Goal: Task Accomplishment & Management: Manage account settings

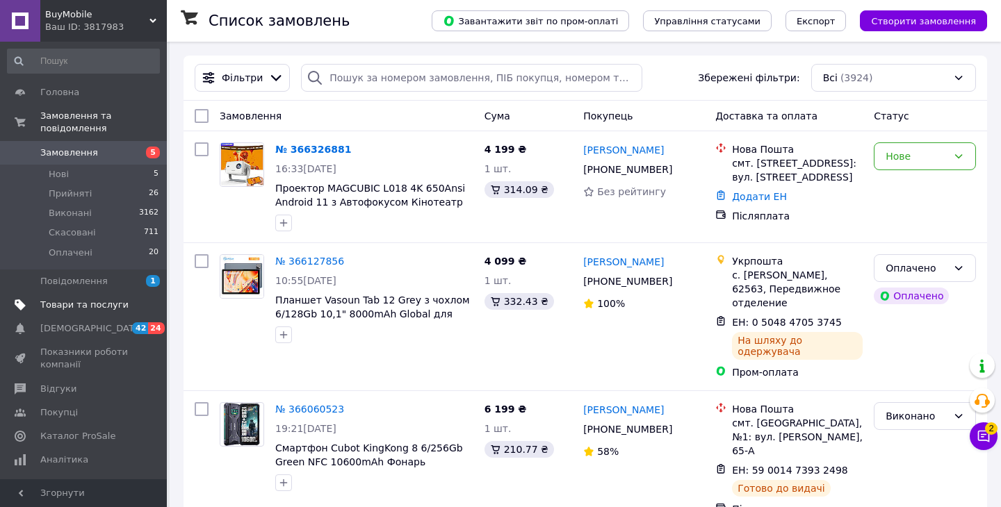
click at [111, 304] on span "Товари та послуги" at bounding box center [84, 305] width 88 height 13
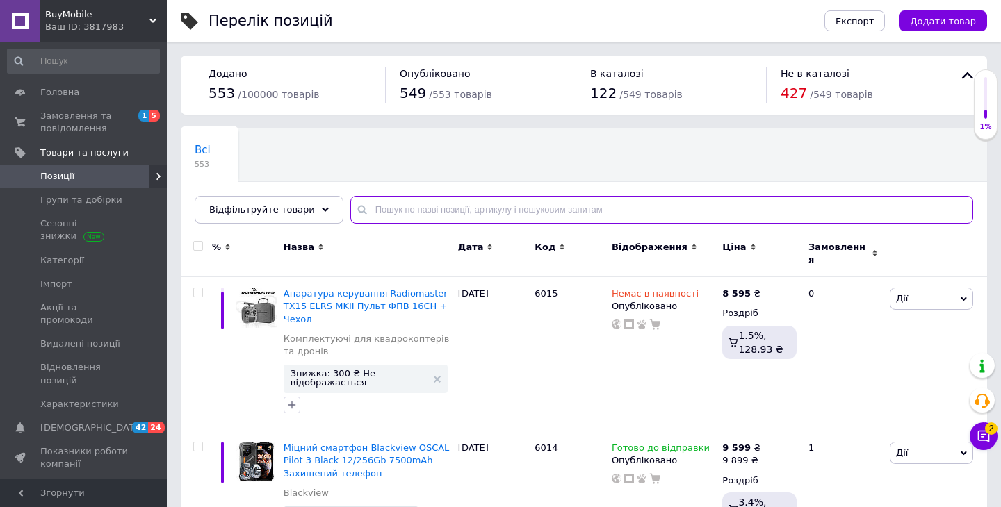
click at [443, 216] on input "text" at bounding box center [661, 210] width 623 height 28
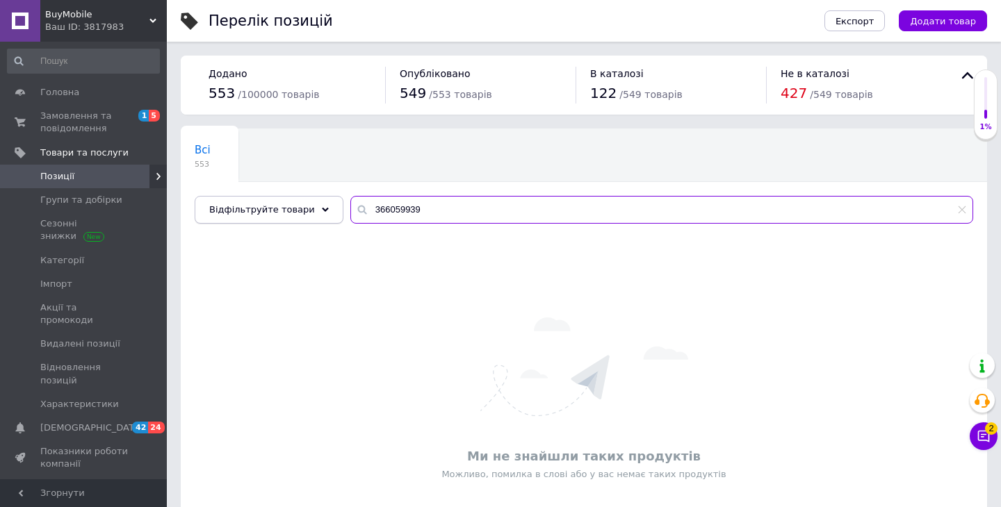
drag, startPoint x: 423, startPoint y: 211, endPoint x: 328, endPoint y: 203, distance: 95.5
click at [350, 204] on input "366059939" at bounding box center [661, 210] width 623 height 28
type input "366059939"
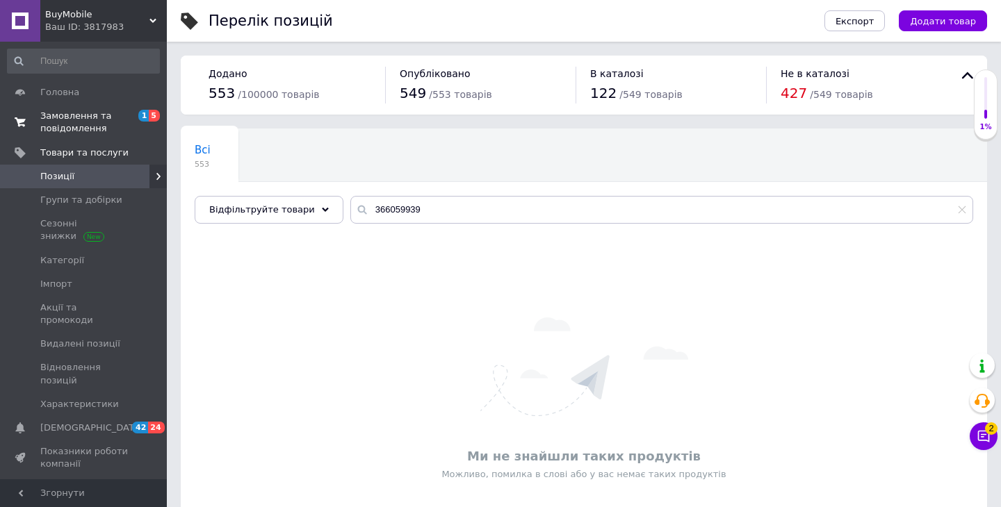
click at [83, 115] on span "Замовлення та повідомлення" at bounding box center [84, 122] width 88 height 25
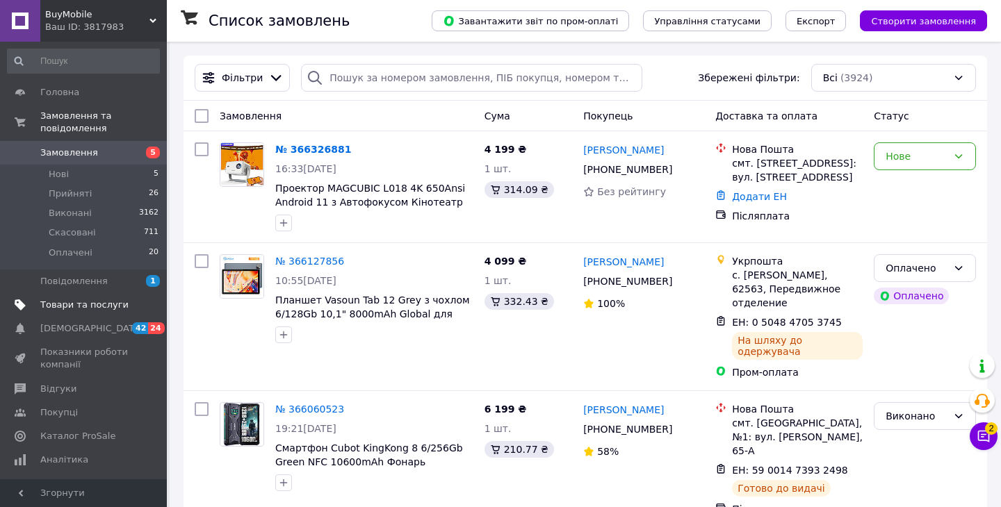
click at [84, 304] on span "Товари та послуги" at bounding box center [84, 305] width 88 height 13
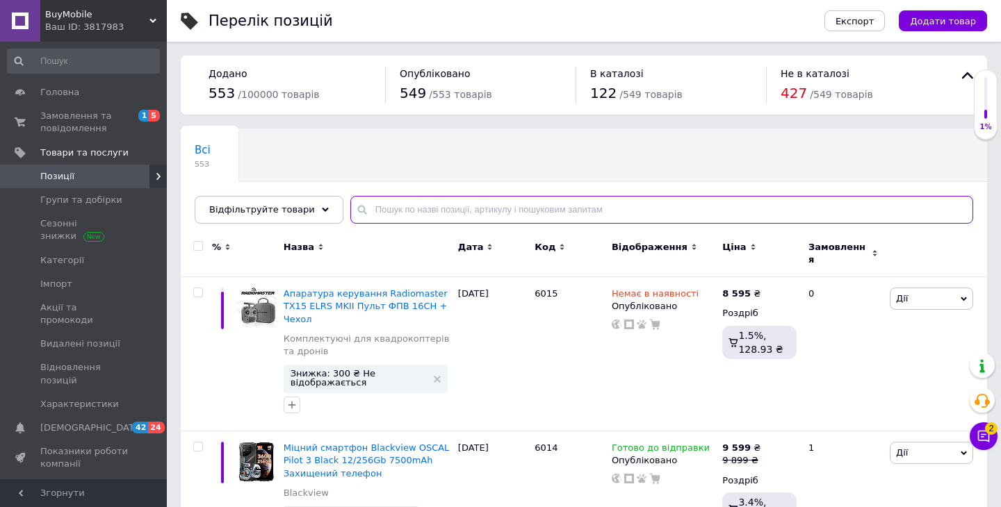
click at [384, 211] on input "text" at bounding box center [661, 210] width 623 height 28
paste input "366059939"
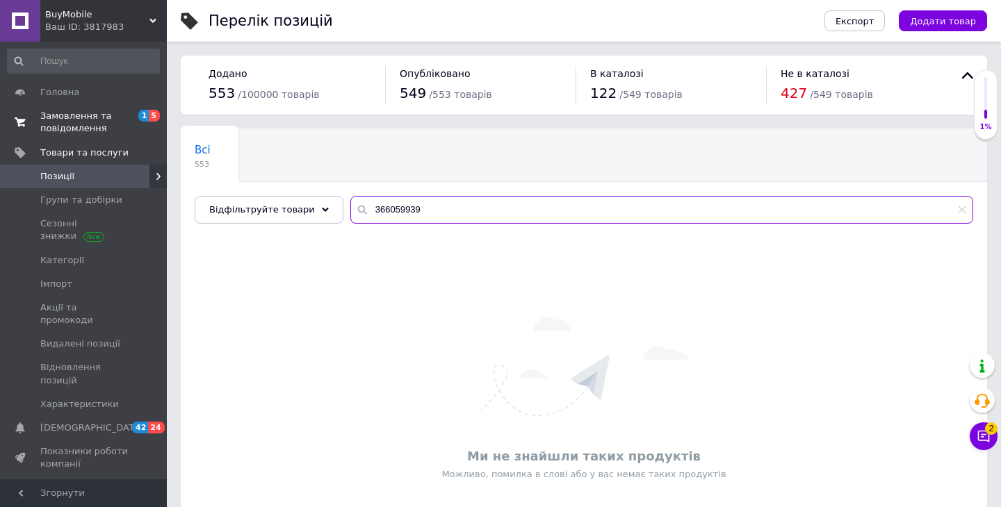
type input "366059939"
click at [79, 124] on span "Замовлення та повідомлення" at bounding box center [84, 122] width 88 height 25
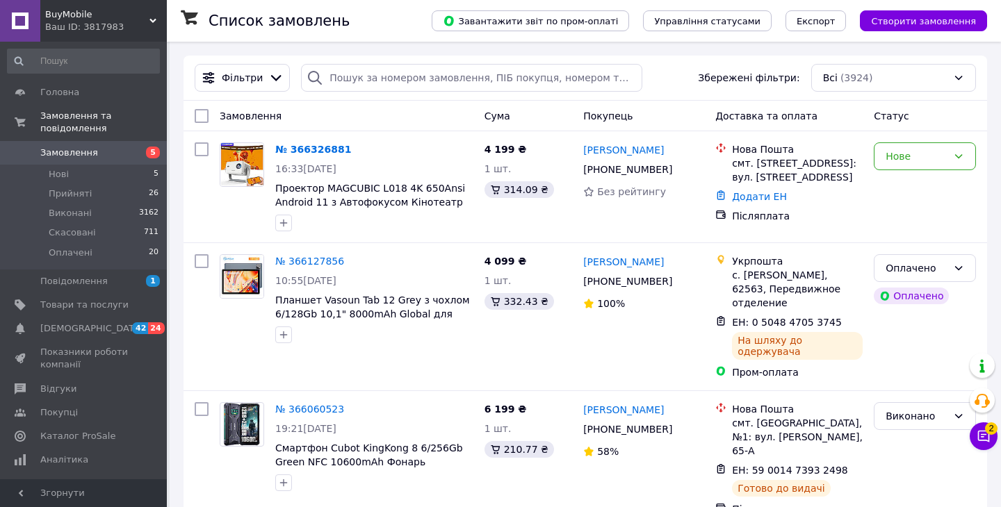
click at [110, 158] on span "Замовлення" at bounding box center [84, 153] width 88 height 13
click at [365, 65] on input "search" at bounding box center [471, 78] width 341 height 28
paste input "366059939"
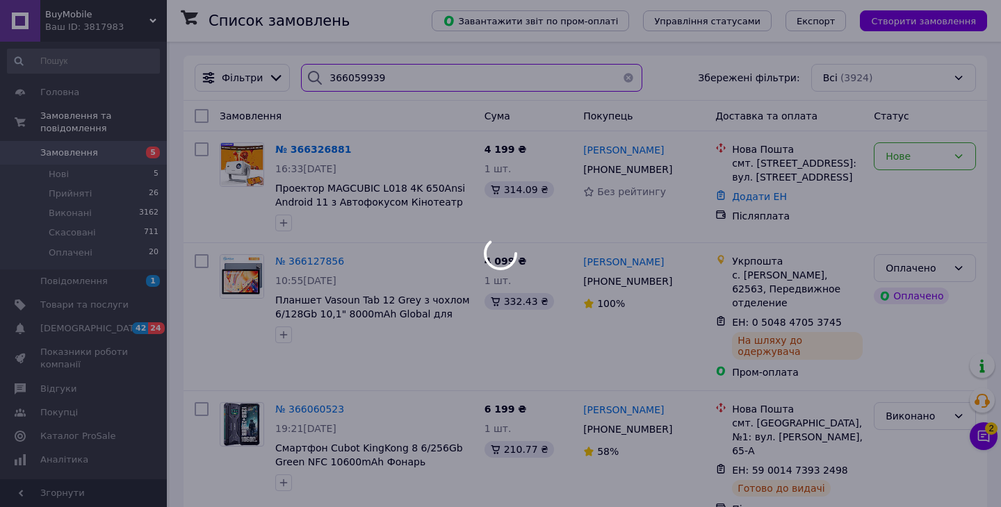
type input "366059939"
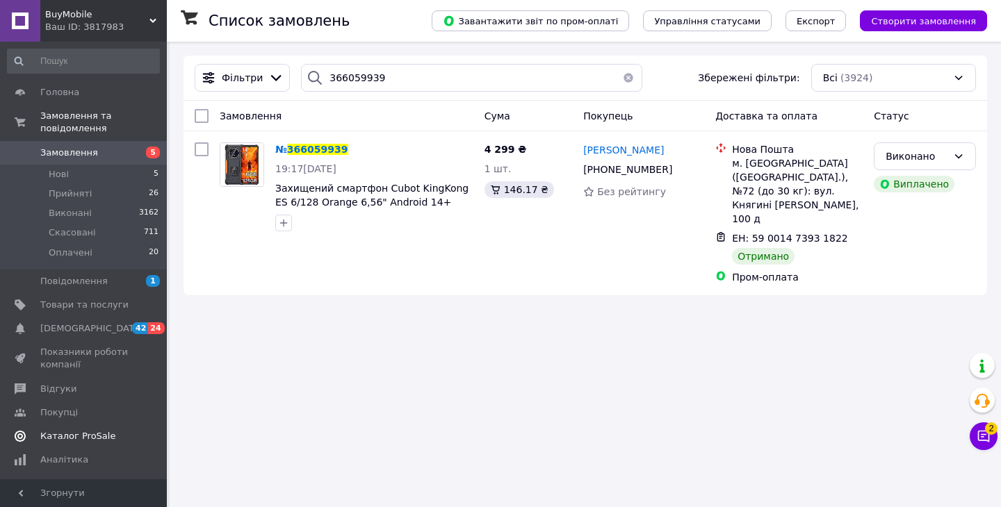
click at [66, 391] on span "Відгуки" at bounding box center [58, 389] width 36 height 13
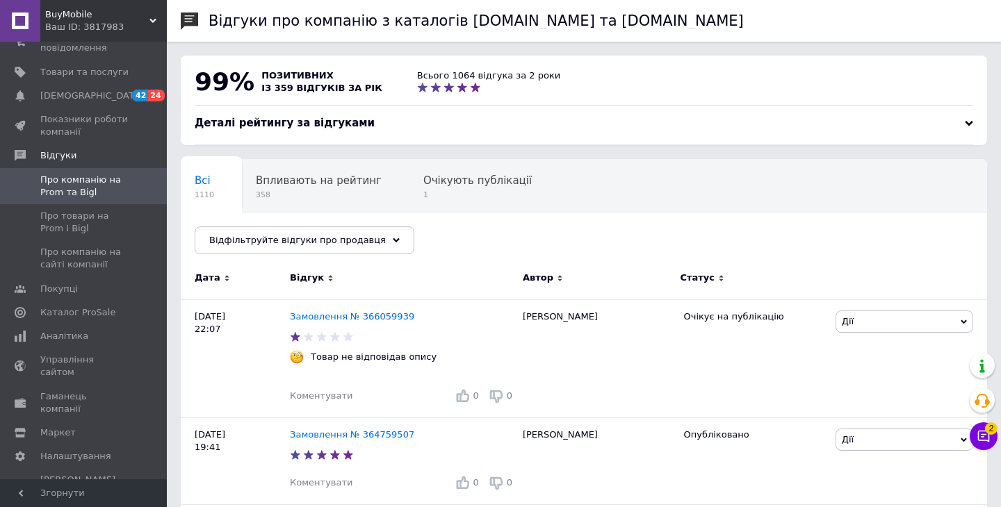
scroll to position [81, 0]
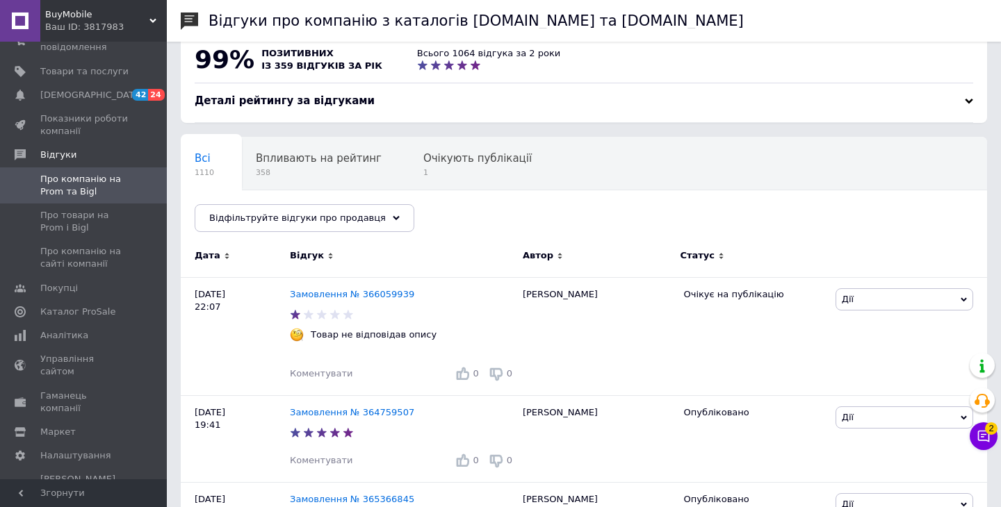
scroll to position [33, 0]
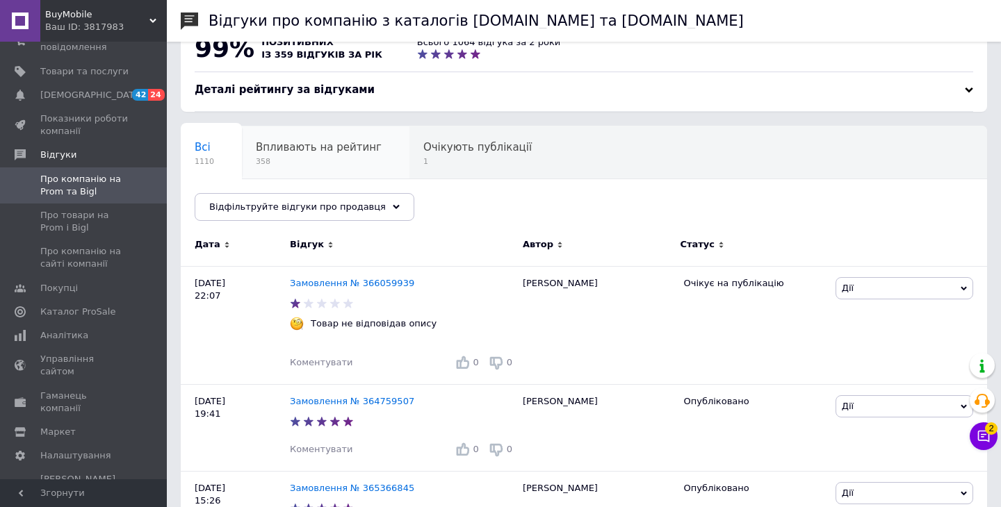
click at [347, 156] on div "Впливають на рейтинг 358" at bounding box center [325, 152] width 167 height 53
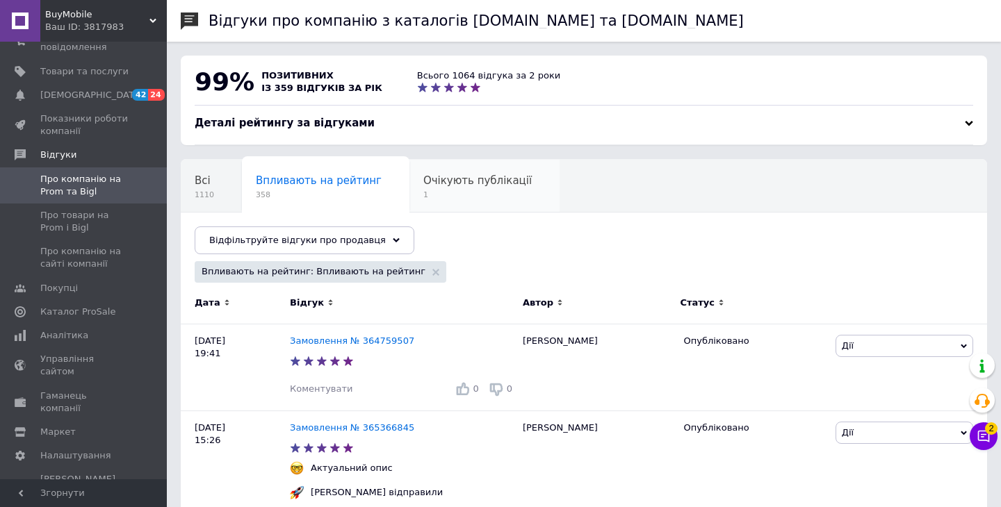
click at [457, 192] on span "1" at bounding box center [477, 195] width 108 height 10
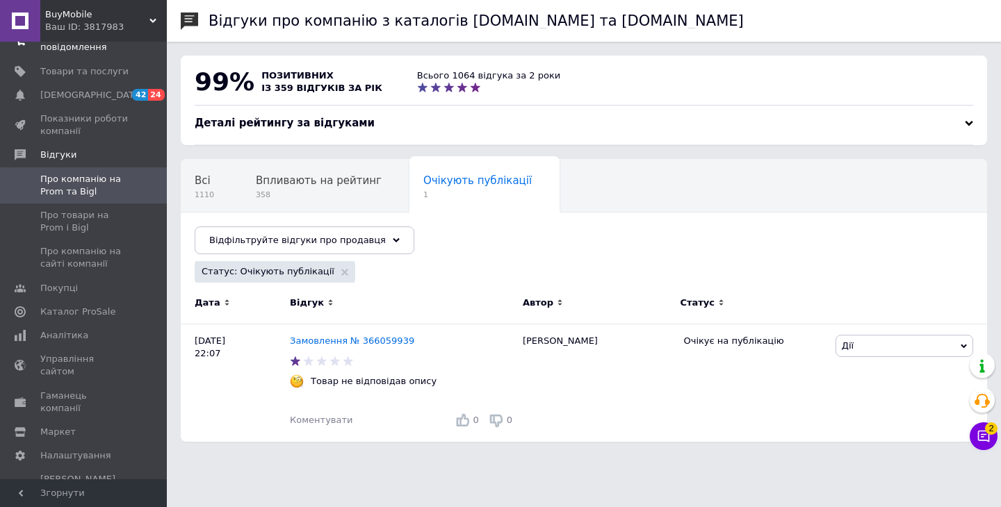
click at [76, 56] on link "Замовлення та повідомлення 1 5" at bounding box center [83, 41] width 167 height 36
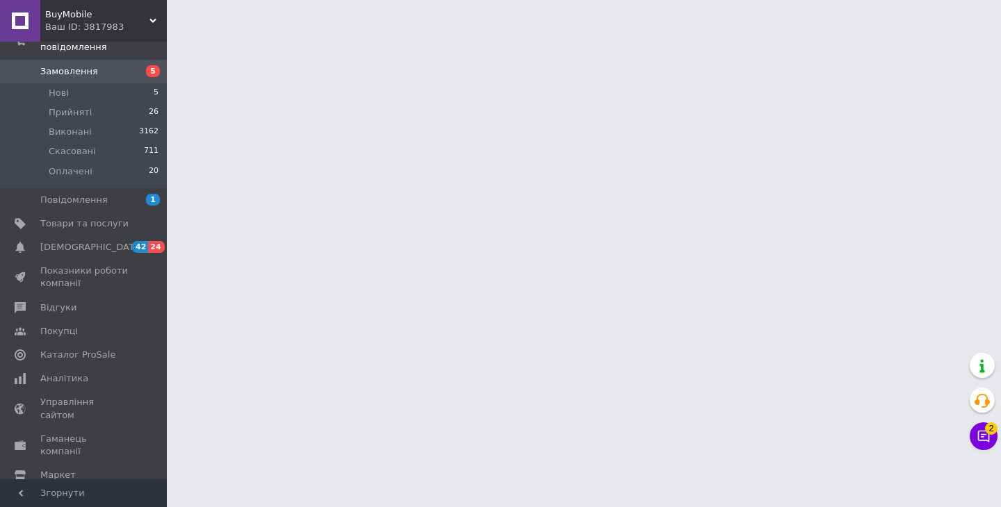
click at [81, 71] on span "Замовлення" at bounding box center [69, 71] width 58 height 13
